Goal: Ask a question

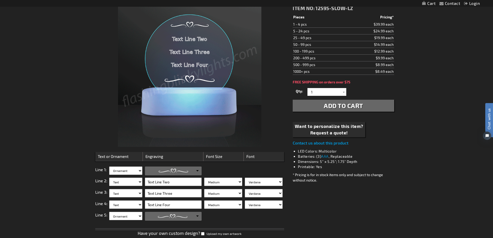
scroll to position [104, 0]
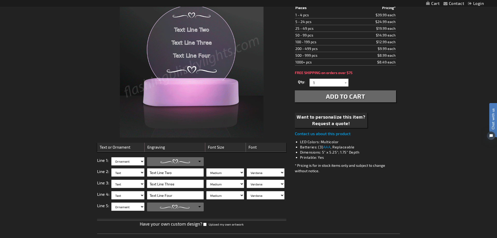
click at [139, 161] on div "Close dialog Get 10% Off Subscribe and save today Unlock Offer Submit" at bounding box center [248, 119] width 497 height 238
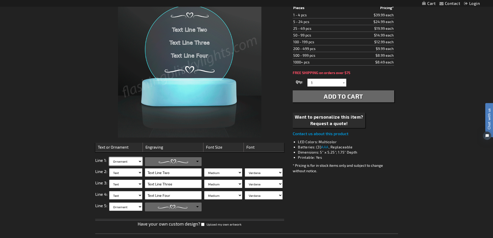
click at [139, 161] on select "Blank Text Ornament" at bounding box center [125, 161] width 33 height 8
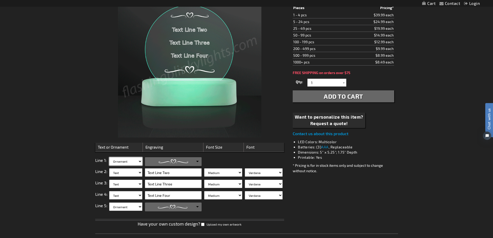
click at [139, 161] on select "Blank Text Ornament" at bounding box center [125, 161] width 33 height 8
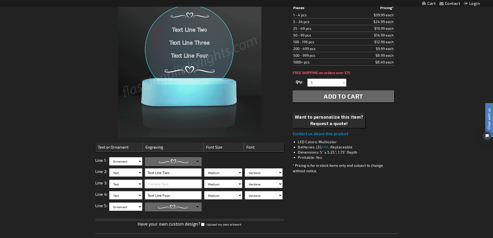
click at [173, 186] on input "text" at bounding box center [173, 184] width 57 height 8
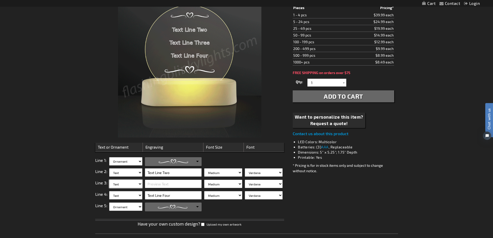
click at [129, 186] on select "Blank Text Ornament" at bounding box center [125, 184] width 33 height 8
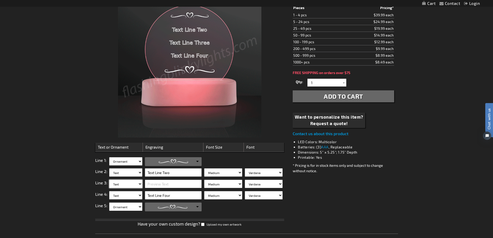
click at [129, 186] on select "Blank Text Ornament" at bounding box center [125, 184] width 33 height 8
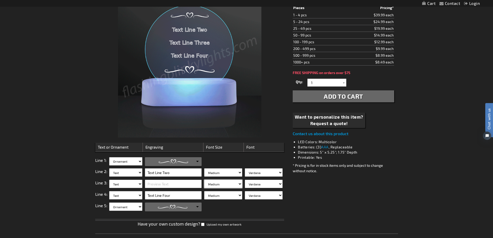
click at [237, 183] on select "Small Medium Large" at bounding box center [223, 184] width 38 height 8
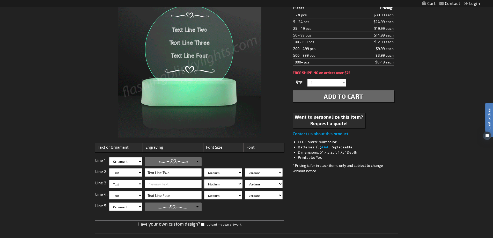
select select "3"
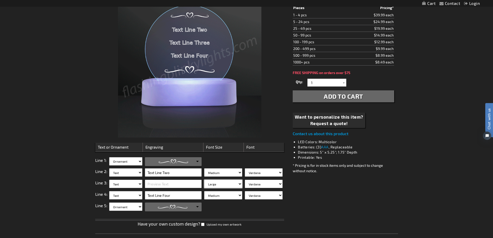
click at [204, 180] on select "Small Medium Large" at bounding box center [223, 184] width 38 height 8
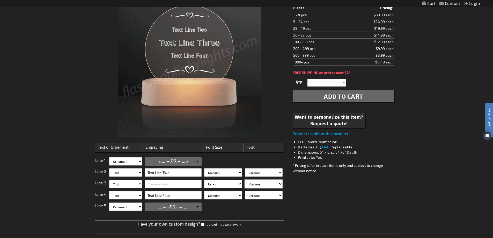
click at [260, 187] on select "Verdana Arial Arial Black Bauhaus 93 Berlin Sans Britannic Bold Cooper Black Co…" at bounding box center [264, 184] width 38 height 8
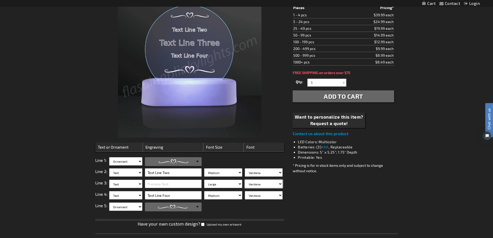
select select "Copperplate Gothic"
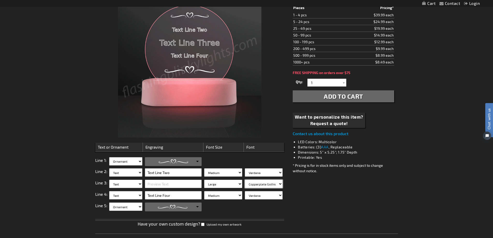
click at [245, 180] on select "Verdana Arial Arial Black Bauhaus 93 Berlin Sans Britannic Bold Cooper Black Co…" at bounding box center [264, 184] width 38 height 8
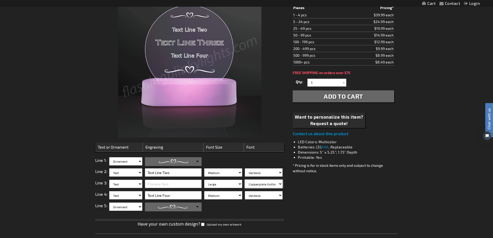
click at [278, 183] on select "Verdana Arial Arial Black Bauhaus 93 Berlin Sans Britannic Bold Cooper Black Co…" at bounding box center [264, 184] width 38 height 8
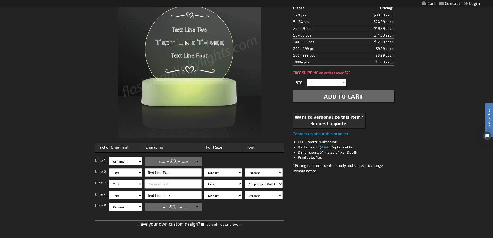
click at [168, 182] on input "text" at bounding box center [173, 184] width 57 height 8
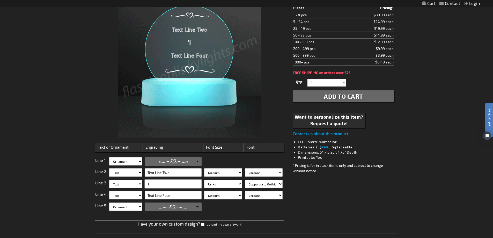
type input "1"
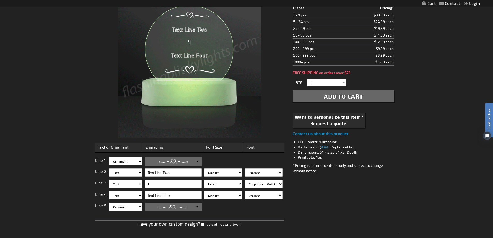
drag, startPoint x: 339, startPoint y: 195, endPoint x: 331, endPoint y: 194, distance: 7.3
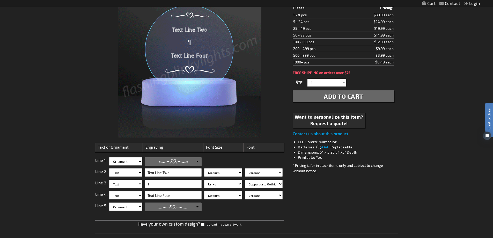
click at [337, 195] on div "Checkout as a new customer Creating an account has many benefits: See order and…" at bounding box center [246, 230] width 303 height 515
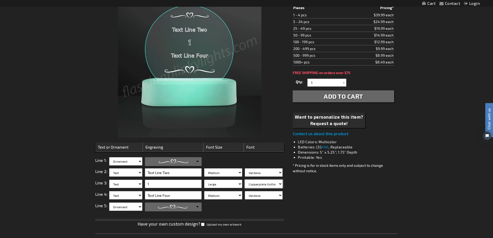
click at [276, 183] on select "Verdana Arial Arial Black Bauhaus 93 Berlin Sans Britannic Bold Cooper Black Co…" at bounding box center [264, 184] width 38 height 8
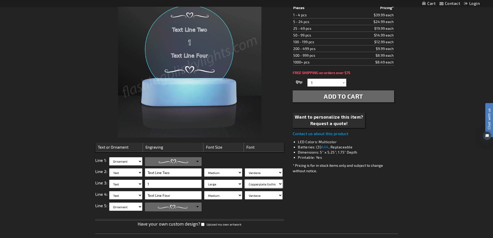
click at [276, 183] on select "Verdana Arial Arial Black Bauhaus 93 Berlin Sans Britannic Bold Cooper Black Co…" at bounding box center [264, 184] width 38 height 8
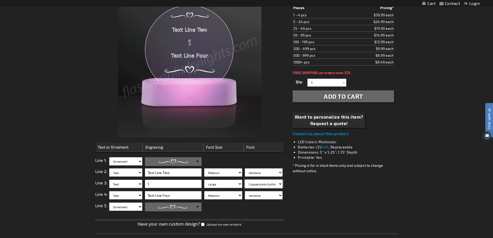
click at [276, 183] on select "Verdana Arial Arial Black Bauhaus 93 Berlin Sans Britannic Bold Cooper Black Co…" at bounding box center [264, 184] width 38 height 8
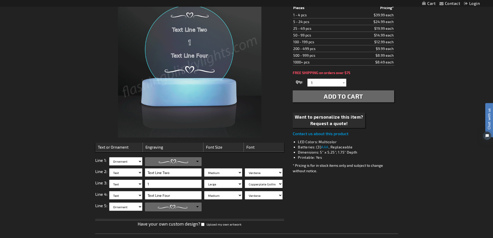
click at [343, 189] on div "Checkout as a new customer Creating an account has many benefits: See order and…" at bounding box center [246, 230] width 303 height 515
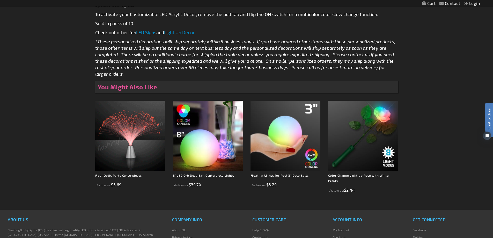
scroll to position [337, 0]
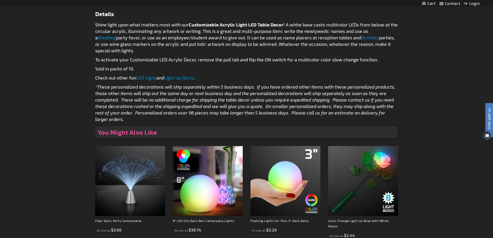
click at [152, 78] on link "LED Signs" at bounding box center [146, 78] width 20 height 6
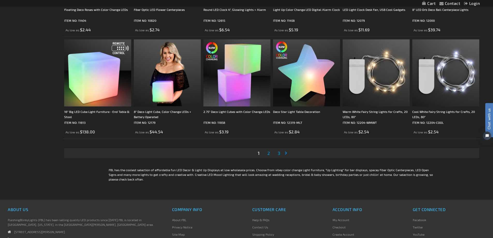
scroll to position [1036, 0]
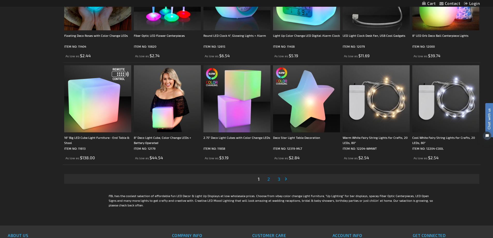
click at [269, 179] on span "2" at bounding box center [268, 179] width 3 height 6
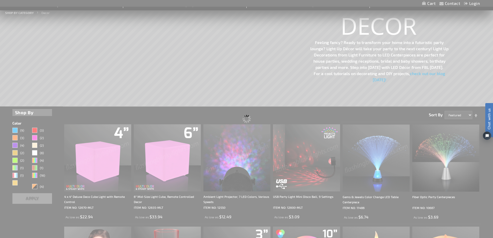
scroll to position [0, 0]
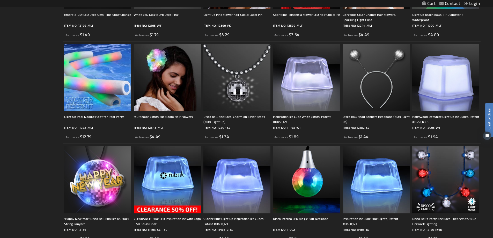
scroll to position [1036, 0]
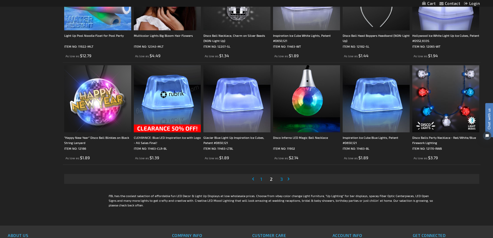
click at [283, 179] on link "Page 3" at bounding box center [281, 179] width 5 height 8
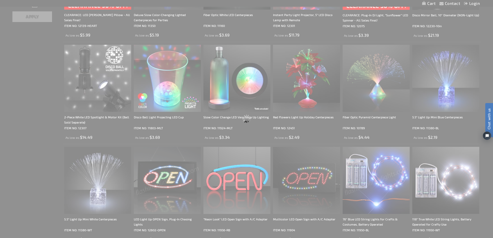
scroll to position [147, 0]
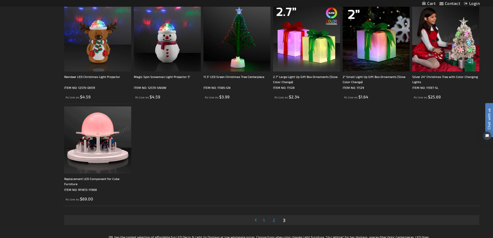
scroll to position [803, 0]
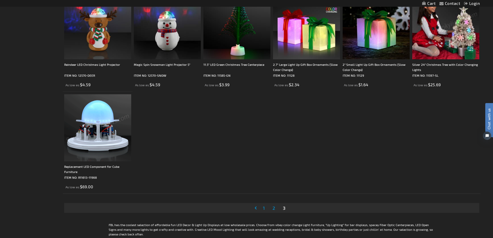
click at [273, 207] on span "2" at bounding box center [274, 208] width 3 height 6
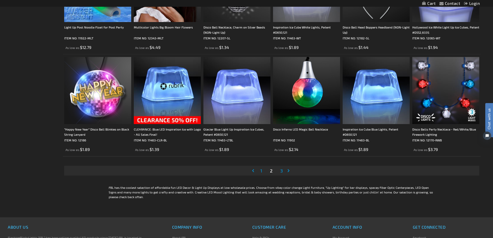
scroll to position [1061, 0]
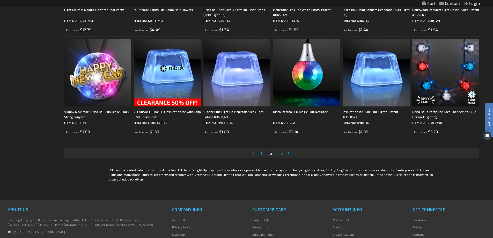
click at [262, 153] on link "Page 1" at bounding box center [261, 153] width 4 height 8
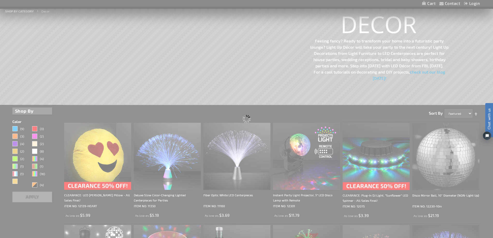
scroll to position [5, 0]
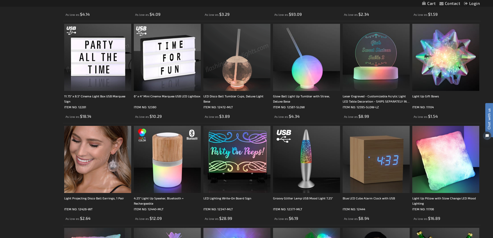
scroll to position [362, 0]
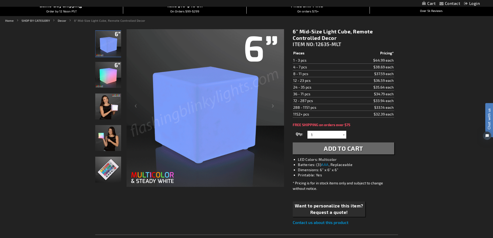
scroll to position [78, 0]
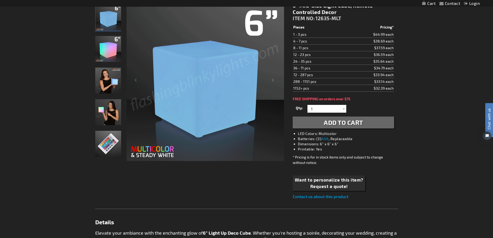
drag, startPoint x: 295, startPoint y: 74, endPoint x: 403, endPoint y: 70, distance: 107.5
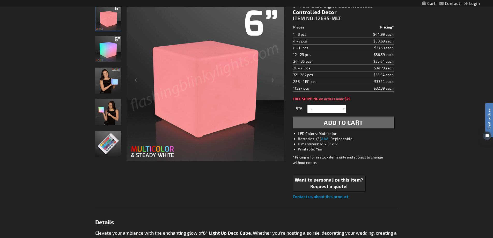
click at [403, 70] on div "Contact Compare Products Login Skip to Content My Cart My Cart Close You have n…" at bounding box center [246, 236] width 493 height 628
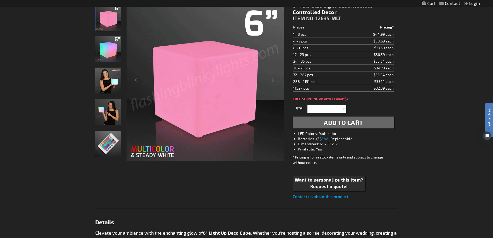
click at [398, 74] on div "6" Mid-Size Light Cube, Remote Controlled Decor ITEM NO: 12635-MLT $33.94 Piece…" at bounding box center [343, 100] width 109 height 205
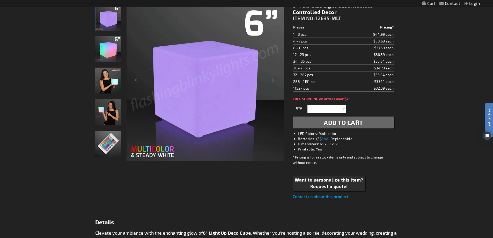
click at [456, 89] on div "Contact Compare Products Login Skip to Content My Cart My Cart Close You have n…" at bounding box center [246, 236] width 493 height 628
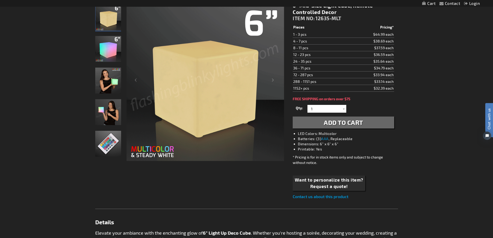
click at [114, 148] on img at bounding box center [108, 144] width 26 height 26
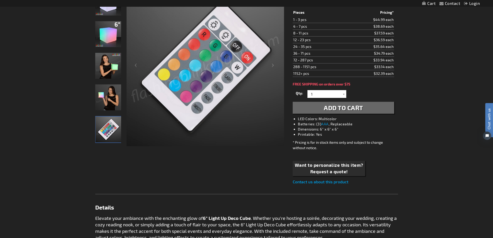
scroll to position [104, 0]
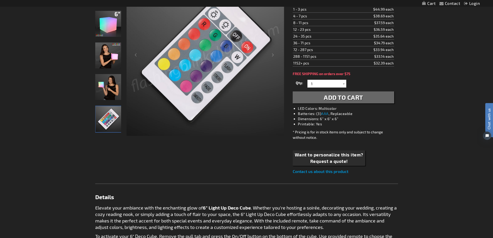
click at [327, 171] on link "Contact us about this product" at bounding box center [321, 171] width 56 height 5
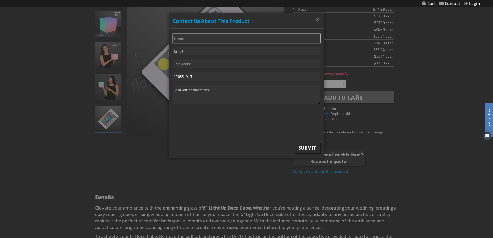
click at [194, 38] on input "* Name" at bounding box center [247, 38] width 148 height 9
type input "Corey Andersen"
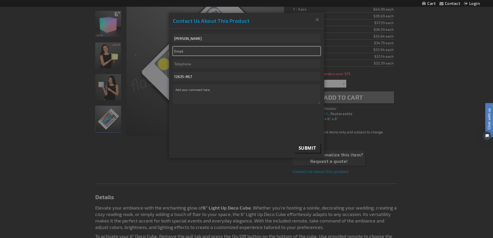
type input "coreya@acdd.com"
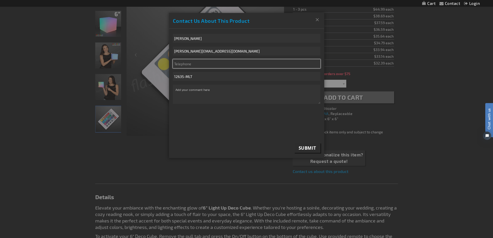
type input "6082039942"
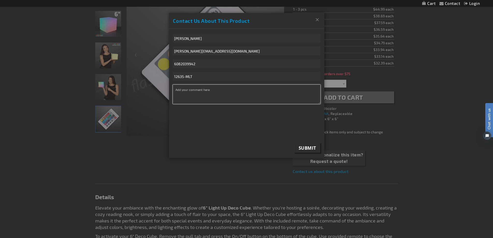
click at [208, 94] on textarea "* Comment" at bounding box center [247, 94] width 148 height 19
click at [202, 89] on textarea "* Comment" at bounding box center [247, 94] width 148 height 19
click at [204, 88] on textarea "* Comment" at bounding box center [247, 94] width 148 height 19
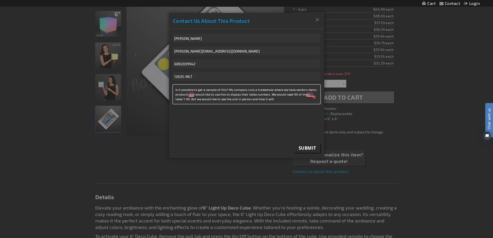
drag, startPoint x: 264, startPoint y: 91, endPoint x: 264, endPoint y: 95, distance: 4.2
click at [264, 94] on textarea "Is it possible to get a sample of this? My company runs a tradeshow where we ha…" at bounding box center [247, 94] width 148 height 19
click at [264, 98] on textarea "Is it possible to get a sample of this? My company runs a tradeshow where we ha…" at bounding box center [247, 94] width 148 height 19
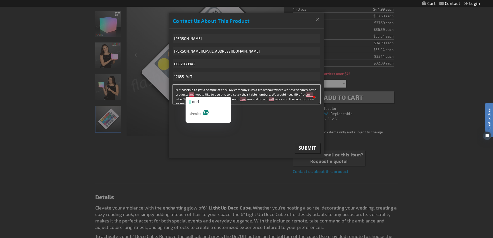
click at [191, 95] on textarea "Is it possible to get a sample of this? My company runs a tradeshow where we ha…" at bounding box center [247, 94] width 148 height 19
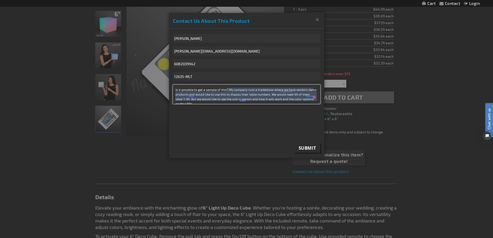
click at [192, 94] on textarea "Is it possible to get a sample of this? My company runs a tradeshow where we ha…" at bounding box center [247, 94] width 148 height 19
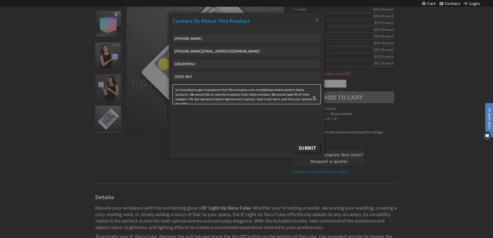
type textarea "Is it possible to get a sample of this? My company runs a tradeshow where vendo…"
click at [305, 148] on span "Submit" at bounding box center [308, 148] width 18 height 6
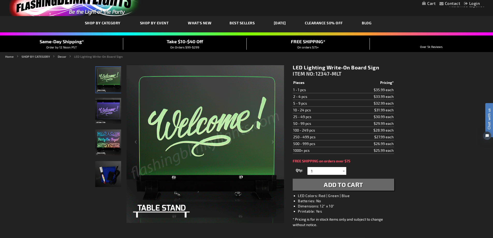
scroll to position [26, 0]
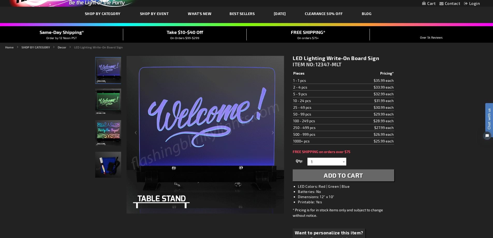
drag, startPoint x: 390, startPoint y: 115, endPoint x: 395, endPoint y: 122, distance: 8.2
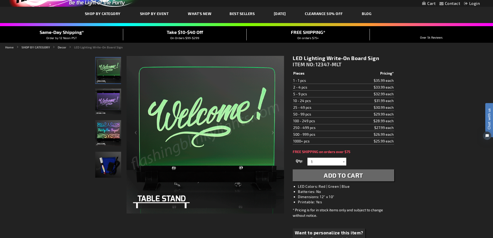
click at [395, 122] on div "LED Lighting Write-On Board Sign ITEM NO: 12347-MLT $28.99 Pieces Pricing* 1 - …" at bounding box center [343, 153] width 109 height 205
click at [395, 120] on div "LED Lighting Write-On Board Sign ITEM NO: 12347-MLT $28.99 Pieces Pricing* 1 - …" at bounding box center [343, 153] width 109 height 205
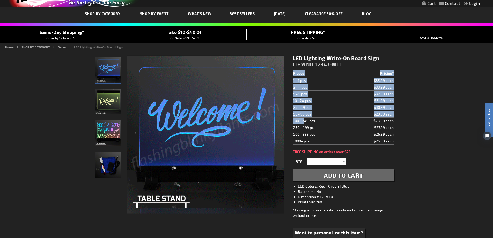
drag, startPoint x: 395, startPoint y: 121, endPoint x: 293, endPoint y: 121, distance: 102.0
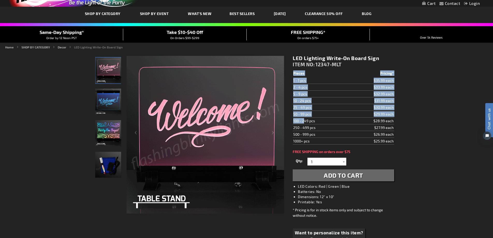
click at [293, 122] on div "LED Lighting Write-On Board Sign ITEM NO: 12347-MLT $28.99 Pieces Pricing* 1 - …" at bounding box center [343, 153] width 109 height 205
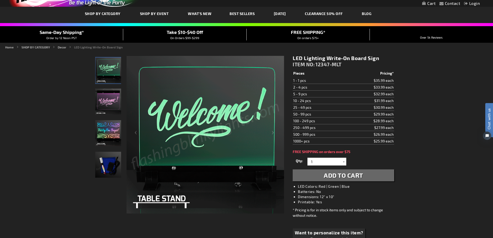
click at [293, 120] on div "LED Lighting Write-On Board Sign ITEM NO: 12347-MLT $28.99 Pieces Pricing* 1 - …" at bounding box center [343, 153] width 109 height 205
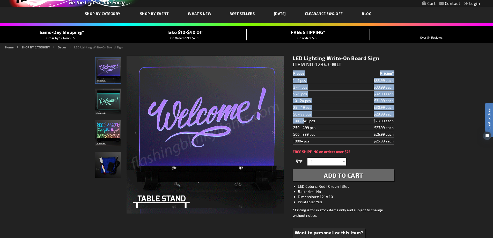
drag, startPoint x: 293, startPoint y: 121, endPoint x: 438, endPoint y: 131, distance: 144.6
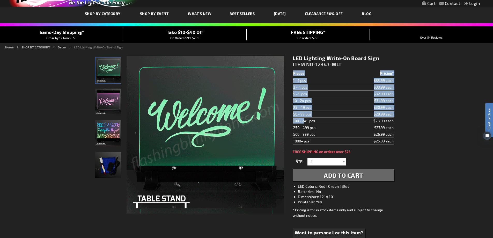
click at [397, 119] on div "LED Lighting Write-On Board Sign ITEM NO: 12347-MLT $28.99 Pieces Pricing* 1 - …" at bounding box center [343, 153] width 109 height 205
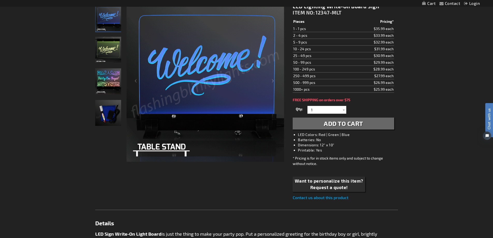
scroll to position [104, 0]
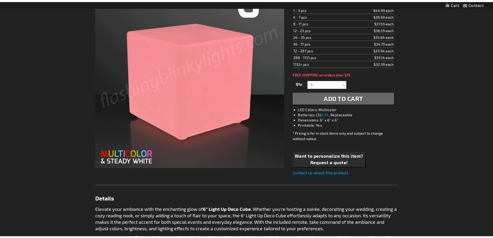
scroll to position [104, 0]
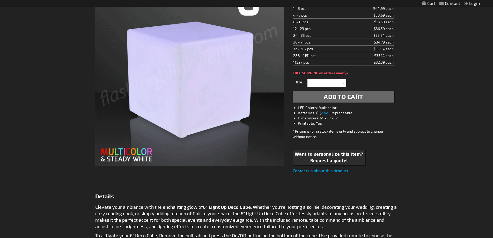
click at [322, 171] on link "Contact us about this product" at bounding box center [321, 170] width 56 height 5
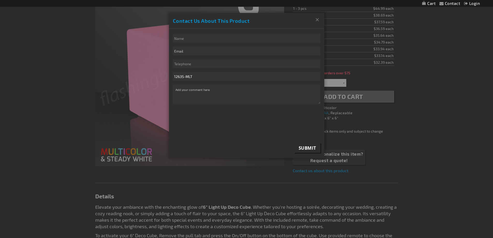
scroll to position [0, 0]
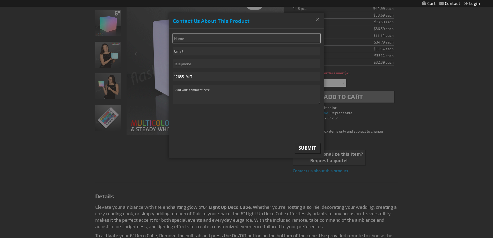
click at [187, 37] on input "* Name" at bounding box center [247, 38] width 148 height 9
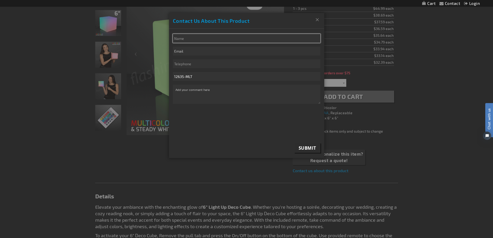
type input "Corey Andersen"
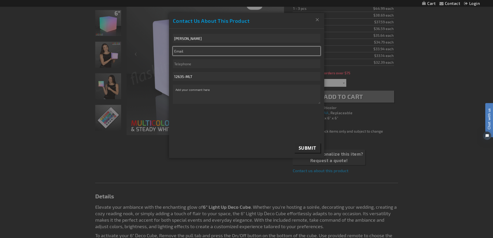
type input "coreya@acdd.com"
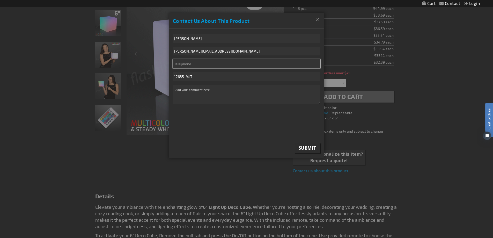
type input "6082039942"
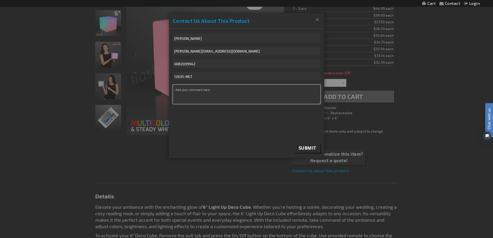
click at [198, 88] on textarea "* Comment" at bounding box center [247, 94] width 148 height 19
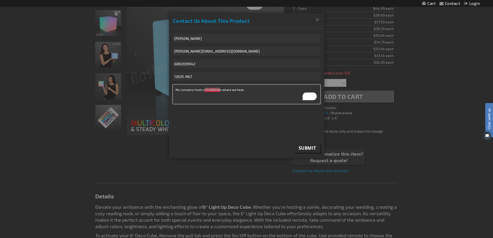
click at [210, 90] on textarea "My company hosts a tradeshwo where we have" at bounding box center [247, 94] width 148 height 19
drag, startPoint x: 203, startPoint y: 89, endPoint x: 282, endPoint y: 89, distance: 79.0
click at [298, 89] on textarea "My company hosts a tradeshow where we have" at bounding box center [247, 94] width 148 height 19
click at [214, 88] on textarea "My company hosts a tradeshow where we have" at bounding box center [247, 94] width 148 height 19
click at [260, 89] on textarea "My company hosts a tradeshow where we have" at bounding box center [247, 94] width 148 height 19
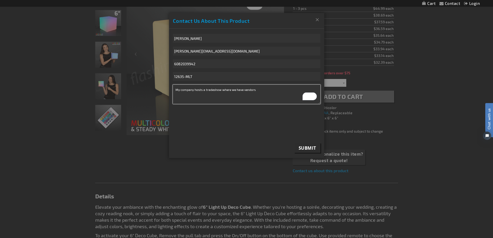
click at [280, 93] on textarea "My company hosts a tradeshow where we have vendors" at bounding box center [247, 94] width 148 height 19
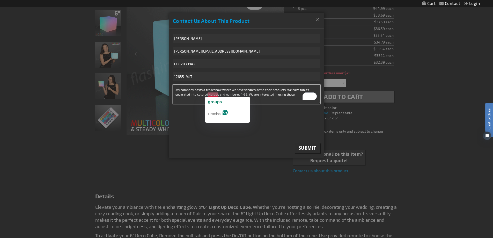
click at [214, 95] on textarea "My company hosts a tradeshow where we have vendors demo their products. We have…" at bounding box center [247, 94] width 148 height 19
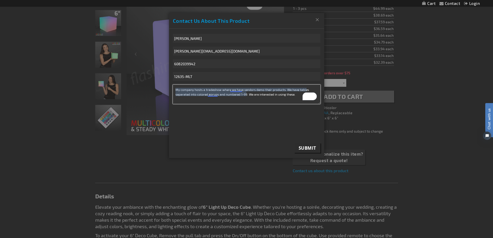
click at [213, 95] on textarea "My company hosts a tradeshow where we have vendors demo their products. We have…" at bounding box center [247, 94] width 148 height 19
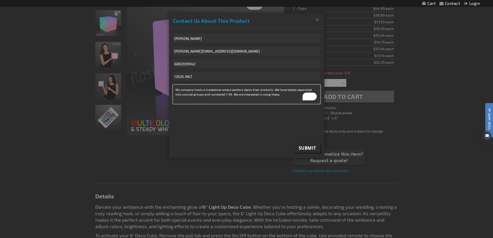
click at [280, 96] on textarea "My company hosts a tradeshow where vendors demo their products. We have tables …" at bounding box center [247, 94] width 148 height 19
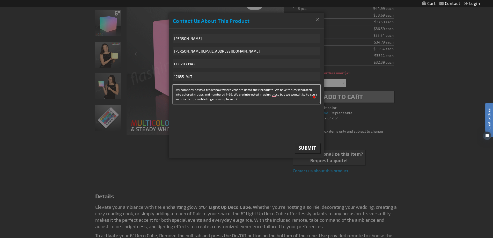
type textarea "My company hosts a tradeshow where vendors demo their products. We have tables …"
click at [307, 147] on span "Submit" at bounding box center [308, 148] width 18 height 6
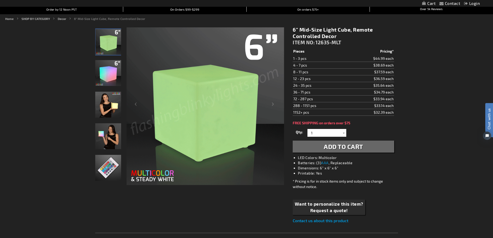
scroll to position [52, 0]
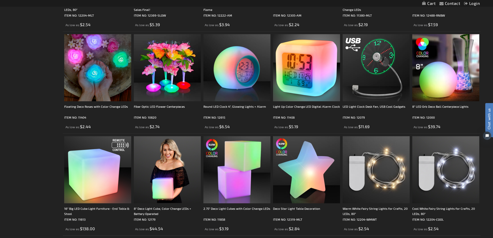
scroll to position [1036, 0]
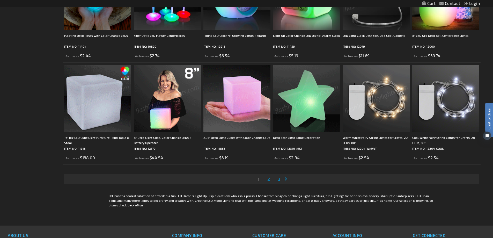
click at [269, 178] on span "2" at bounding box center [268, 179] width 3 height 6
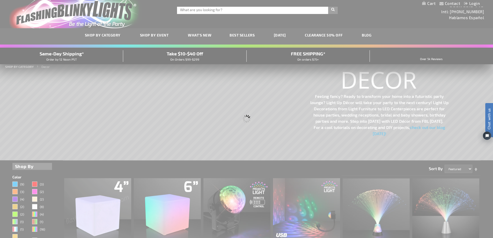
scroll to position [0, 0]
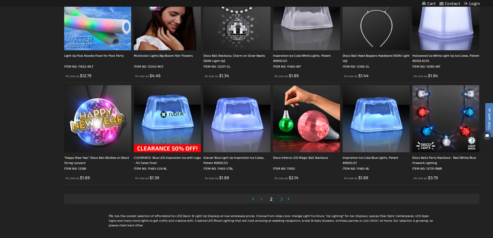
scroll to position [1036, 0]
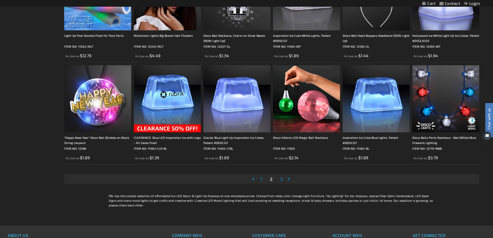
click at [282, 178] on span "3" at bounding box center [281, 179] width 3 height 6
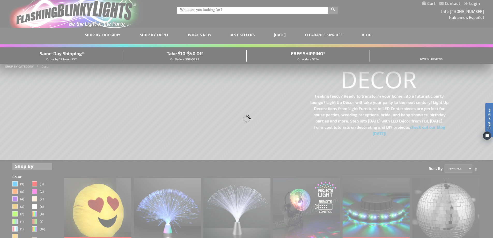
scroll to position [0, 0]
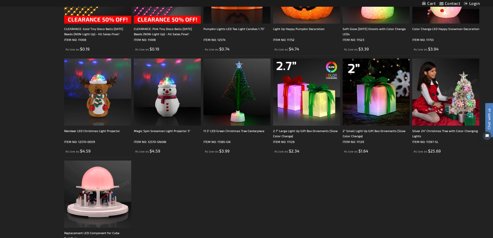
scroll to position [828, 0]
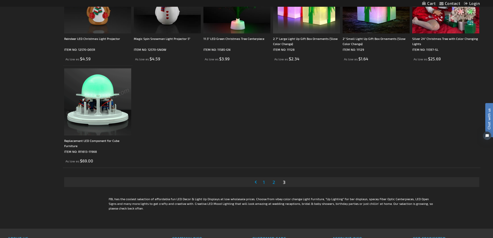
click at [265, 182] on link "Page 1" at bounding box center [264, 182] width 4 height 8
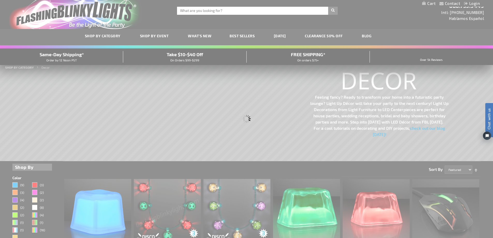
scroll to position [0, 0]
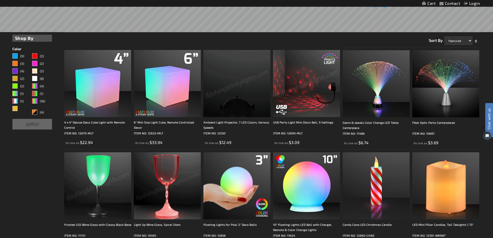
scroll to position [104, 0]
